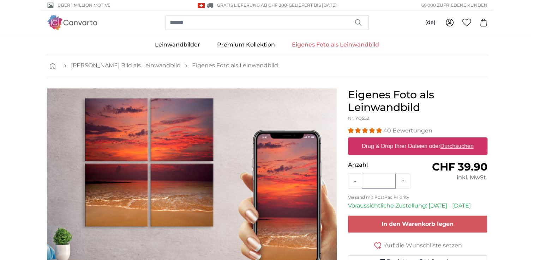
click at [326, 46] on link "Eigenes Foto als Leinwandbild" at bounding box center [335, 45] width 104 height 18
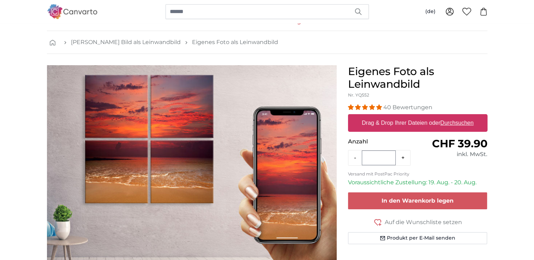
scroll to position [35, 0]
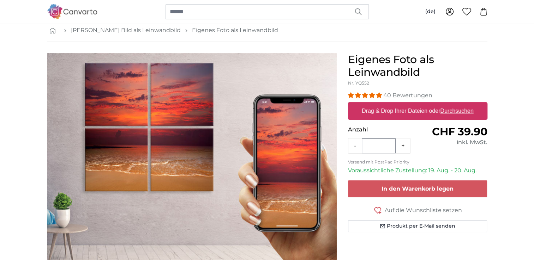
click at [456, 112] on u "Durchsuchen" at bounding box center [456, 111] width 33 height 6
click at [456, 104] on input "Drag & Drop Ihrer Dateien oder Durchsuchen" at bounding box center [417, 103] width 139 height 2
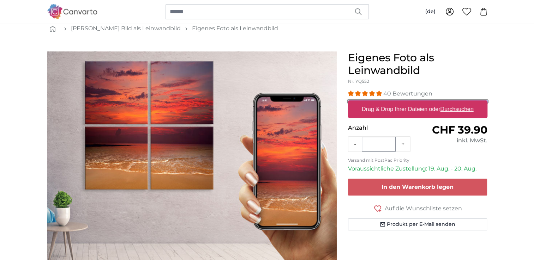
scroll to position [0, 0]
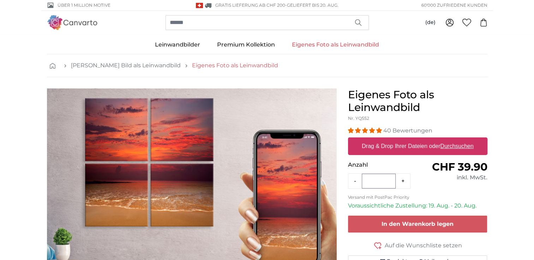
click at [210, 65] on link "Eigenes Foto als Leinwandbild" at bounding box center [235, 65] width 86 height 8
click at [466, 145] on u "Durchsuchen" at bounding box center [456, 146] width 33 height 6
click at [466, 140] on input "Drag & Drop Ihrer Dateien oder Durchsuchen" at bounding box center [417, 139] width 139 height 2
click at [457, 146] on u "Durchsuchen" at bounding box center [456, 146] width 33 height 6
click at [457, 140] on input "Drag & Drop Ihrer Dateien oder Durchsuchen" at bounding box center [417, 139] width 139 height 2
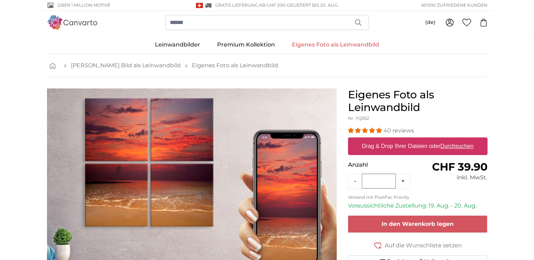
click at [457, 146] on u "Durchsuchen" at bounding box center [456, 146] width 33 height 6
click at [457, 140] on input "Drag & Drop Ihrer Dateien oder Durchsuchen" at bounding box center [417, 139] width 139 height 2
type input "**********"
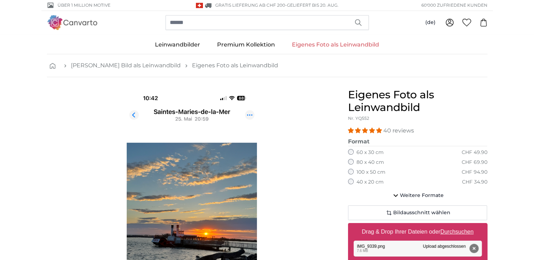
click at [354, 172] on div "100 x 50 cm CHF 94.90" at bounding box center [417, 172] width 139 height 7
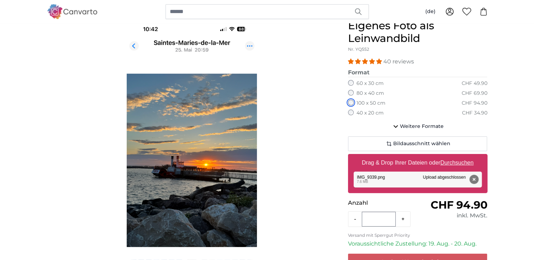
scroll to position [71, 0]
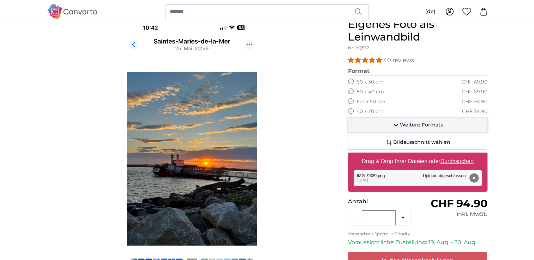
click at [398, 123] on icon "button" at bounding box center [395, 125] width 8 height 8
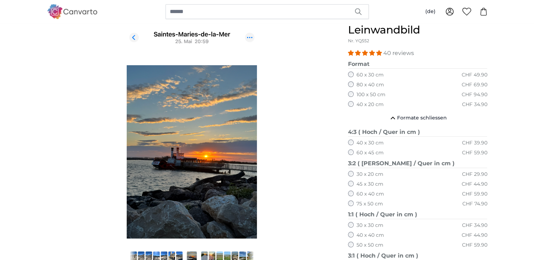
scroll to position [35, 0]
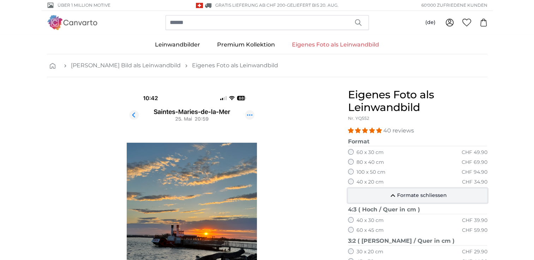
click at [395, 198] on icon "button" at bounding box center [393, 196] width 8 height 8
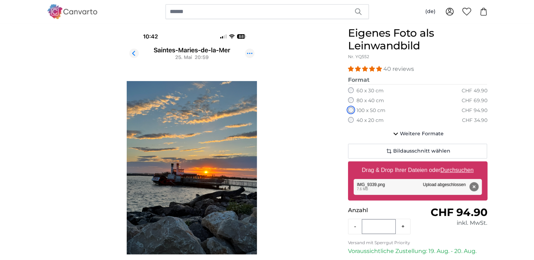
scroll to position [106, 0]
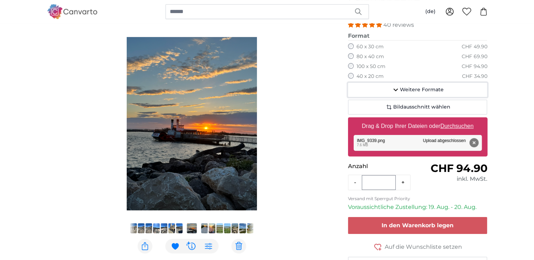
click at [397, 89] on icon "button" at bounding box center [395, 90] width 8 height 8
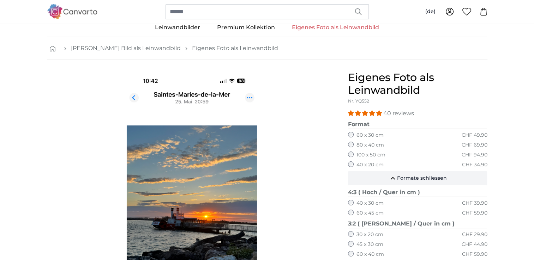
scroll to position [0, 0]
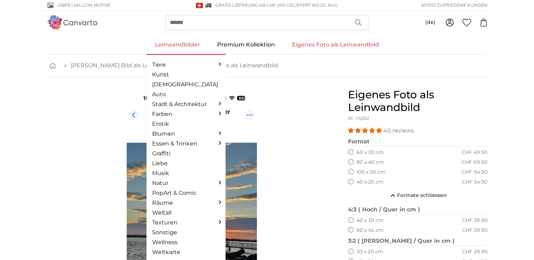
click at [168, 44] on link "Leinwandbilder" at bounding box center [177, 45] width 62 height 18
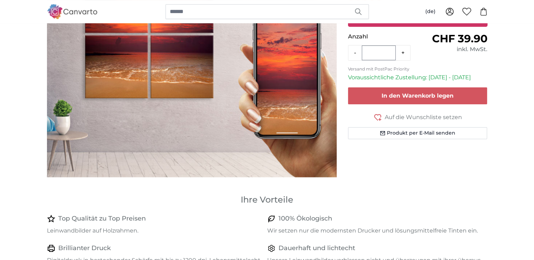
scroll to position [106, 0]
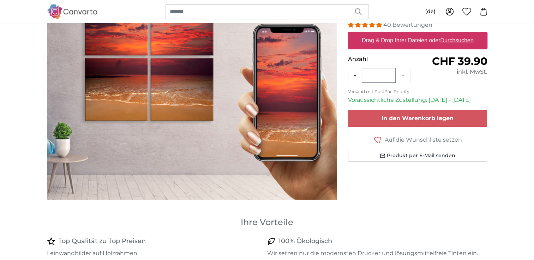
click at [464, 42] on u "Durchsuchen" at bounding box center [456, 40] width 33 height 6
click at [464, 34] on input "Drag & Drop Ihrer Dateien oder Durchsuchen" at bounding box center [417, 33] width 139 height 2
type input "**********"
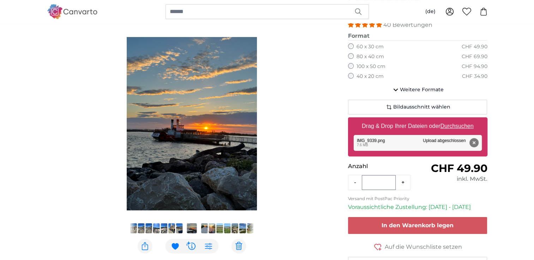
click at [353, 68] on div "100 x 50 cm CHF 94.90" at bounding box center [417, 66] width 139 height 7
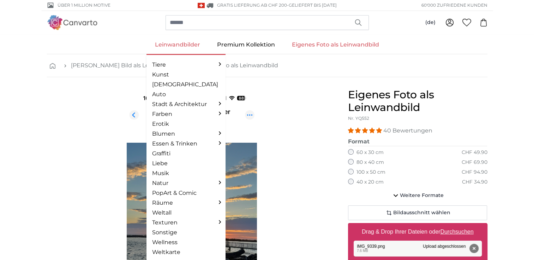
click at [184, 43] on link "Leinwandbilder" at bounding box center [177, 45] width 62 height 18
